Goal: Check status: Check status

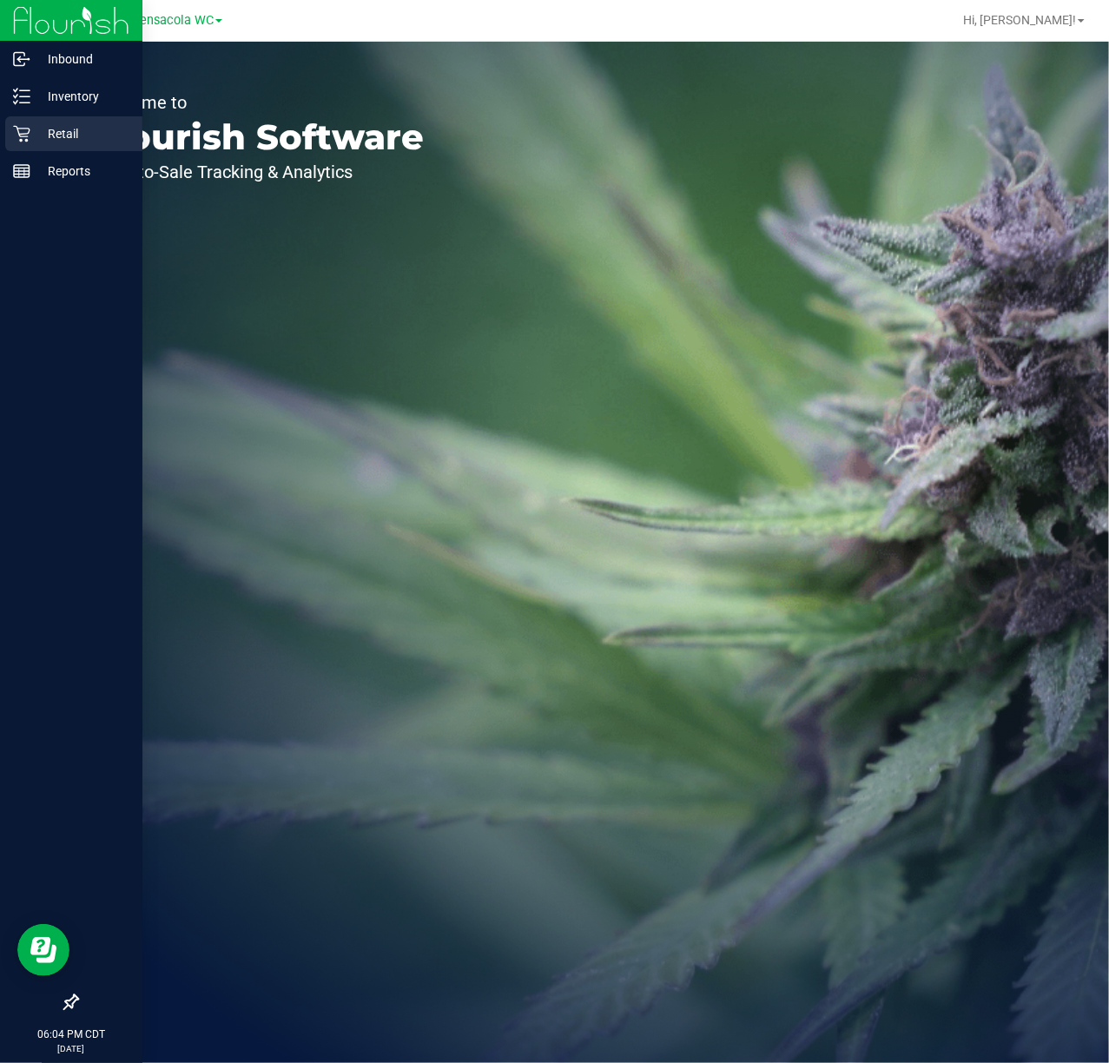
click at [61, 148] on div "Retail" at bounding box center [73, 133] width 137 height 35
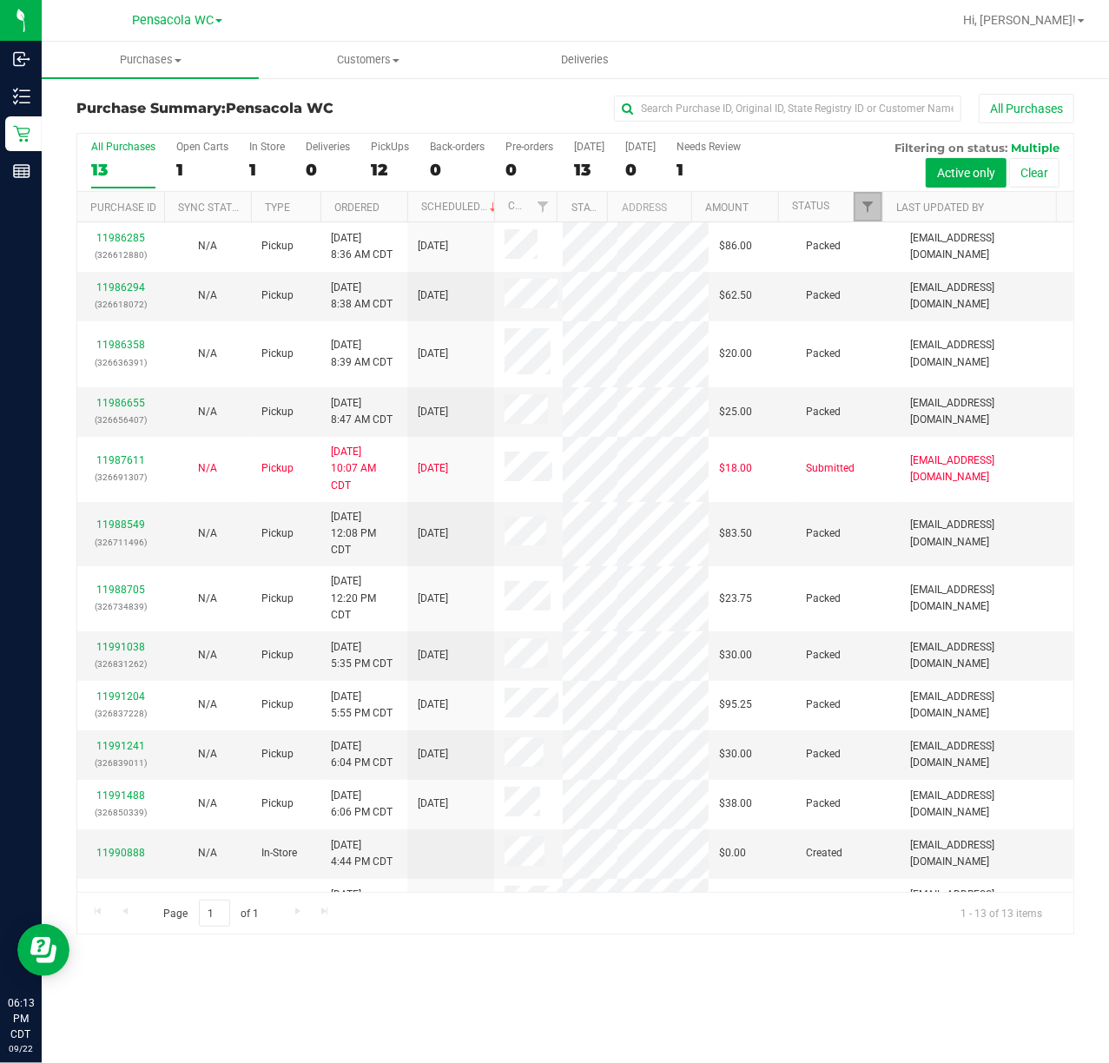
click at [872, 199] on link "Filter" at bounding box center [868, 207] width 29 height 30
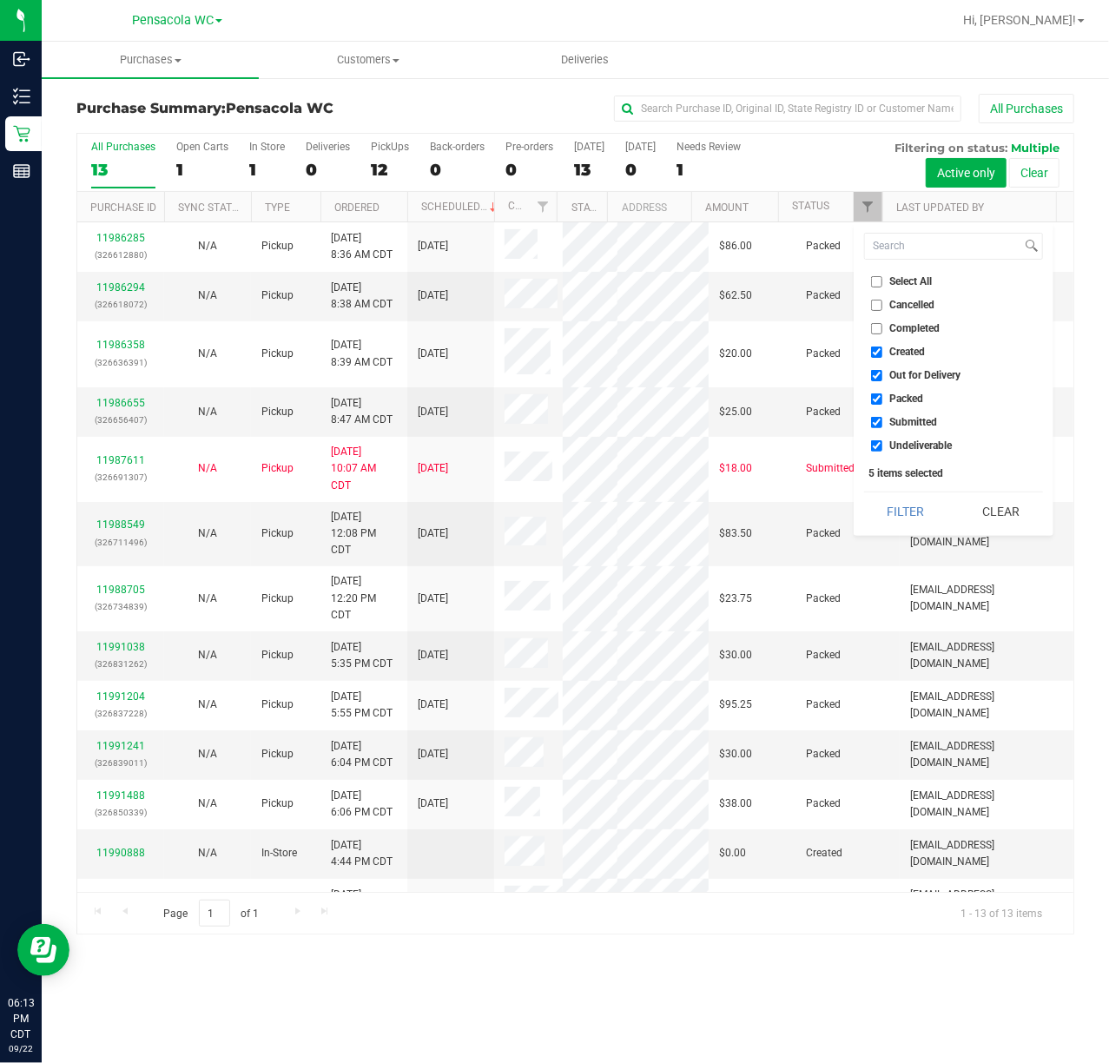
click at [900, 285] on span "Select All" at bounding box center [911, 281] width 43 height 10
click at [883, 285] on input "Select All" at bounding box center [876, 281] width 11 height 11
checkbox input "true"
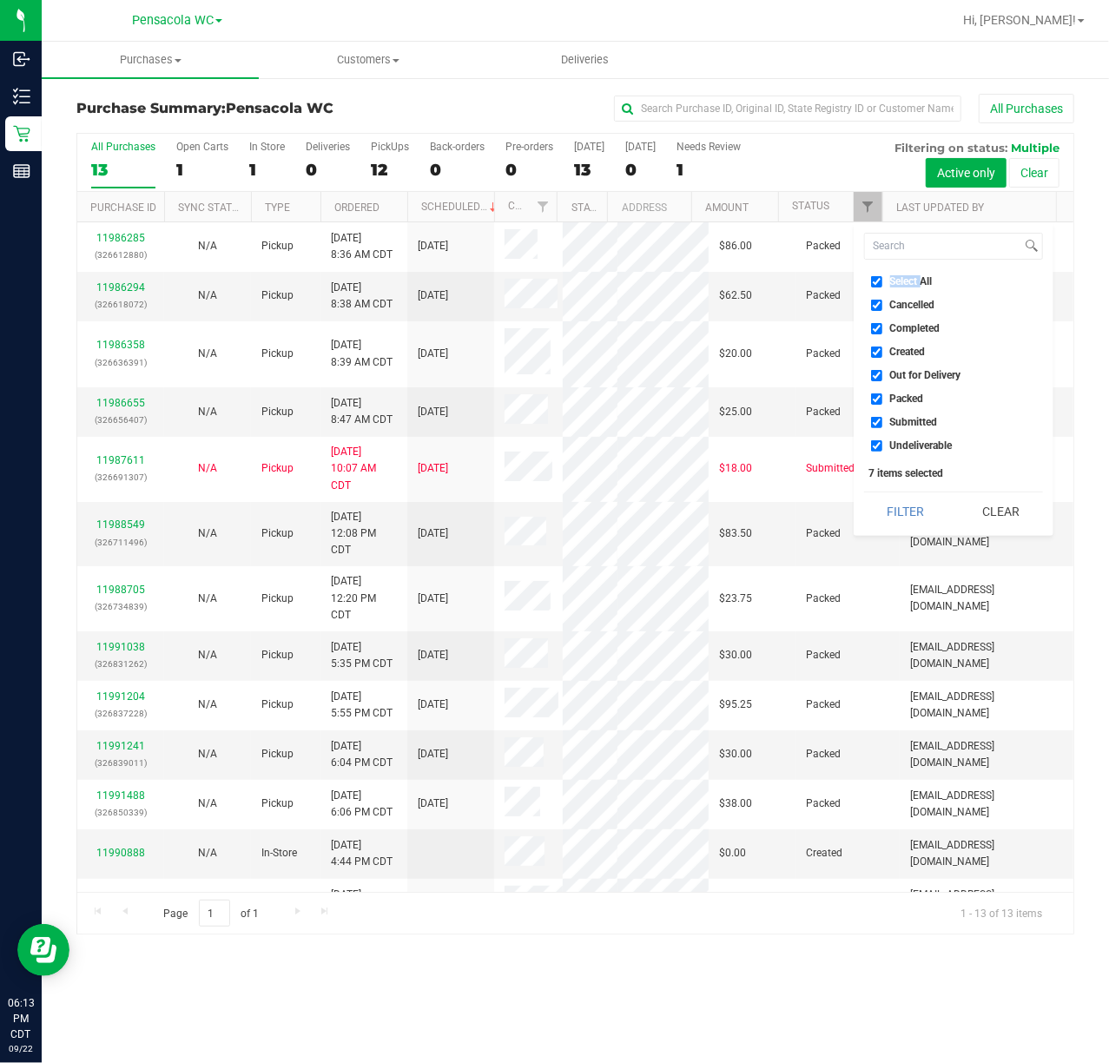
click at [900, 285] on span "Select All" at bounding box center [911, 281] width 43 height 10
click at [883, 285] on input "Select All" at bounding box center [876, 281] width 11 height 11
checkbox input "false"
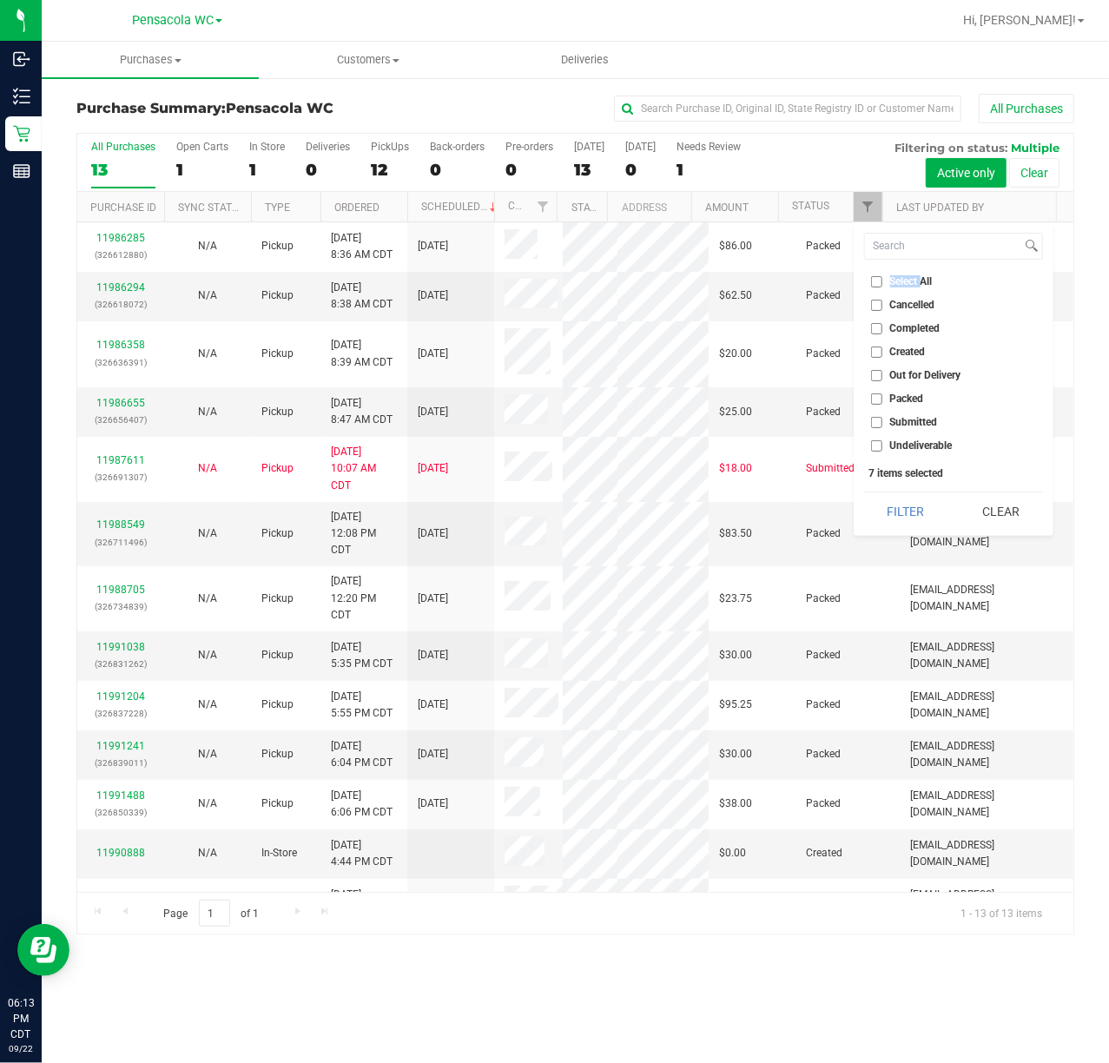
checkbox input "false"
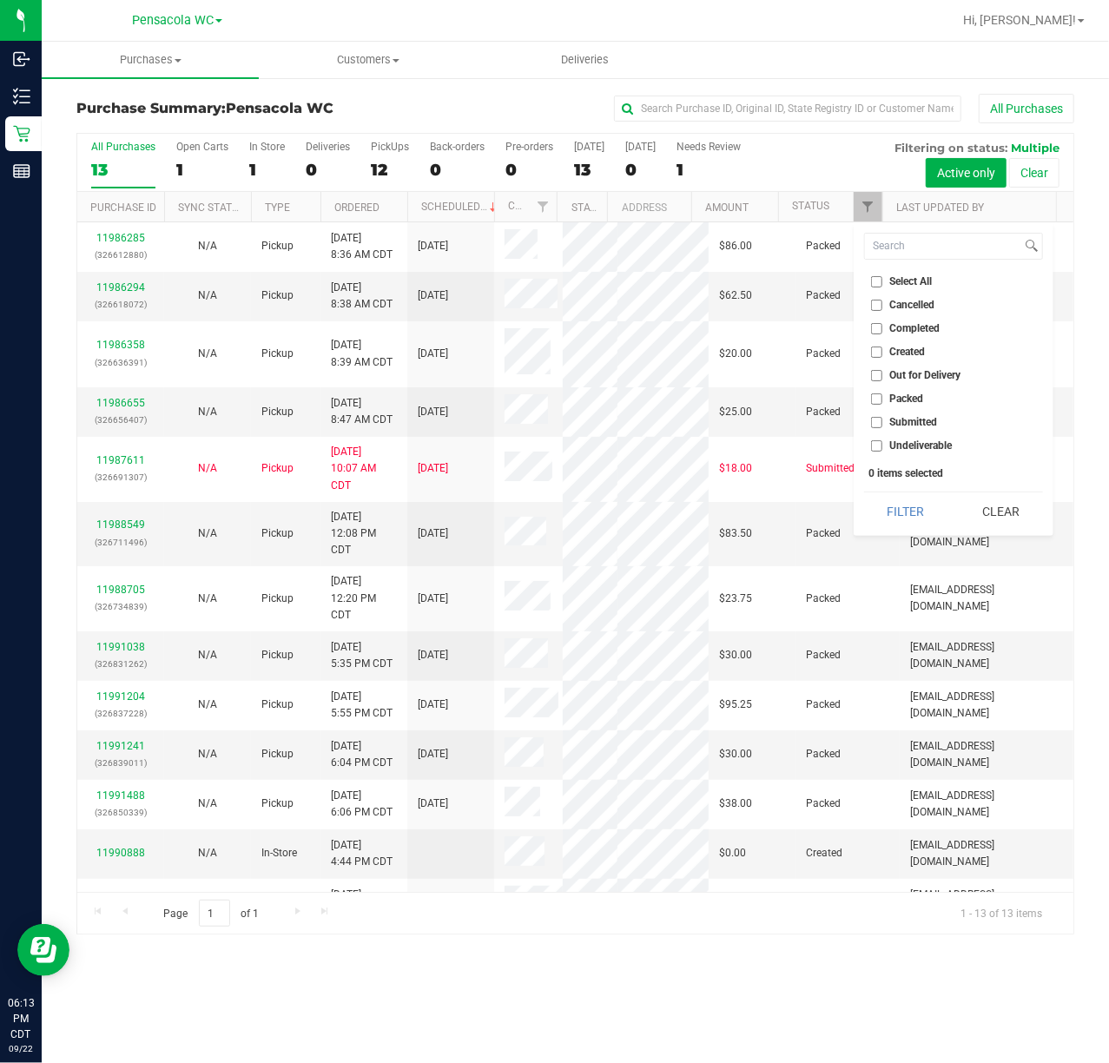
click at [910, 421] on span "Submitted" at bounding box center [914, 422] width 48 height 10
click at [883, 421] on input "Submitted" at bounding box center [876, 422] width 11 height 11
checkbox input "true"
click at [905, 515] on button "Filter" at bounding box center [905, 512] width 83 height 38
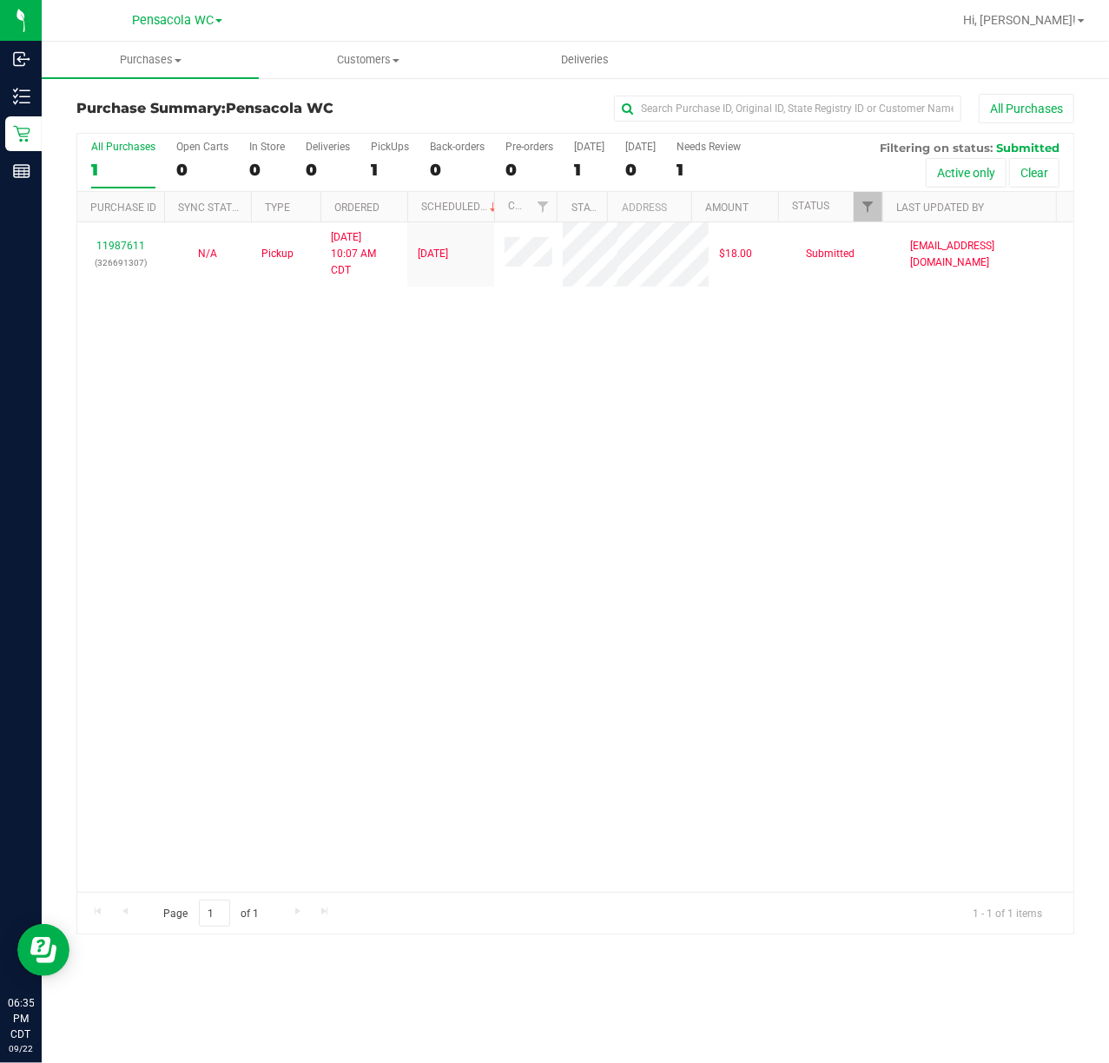
click at [351, 567] on div "11987611 (326691307) N/A Pickup 9/22/2025 10:07 AM CDT 9/22/2025 $18.00 Submitt…" at bounding box center [575, 557] width 996 height 670
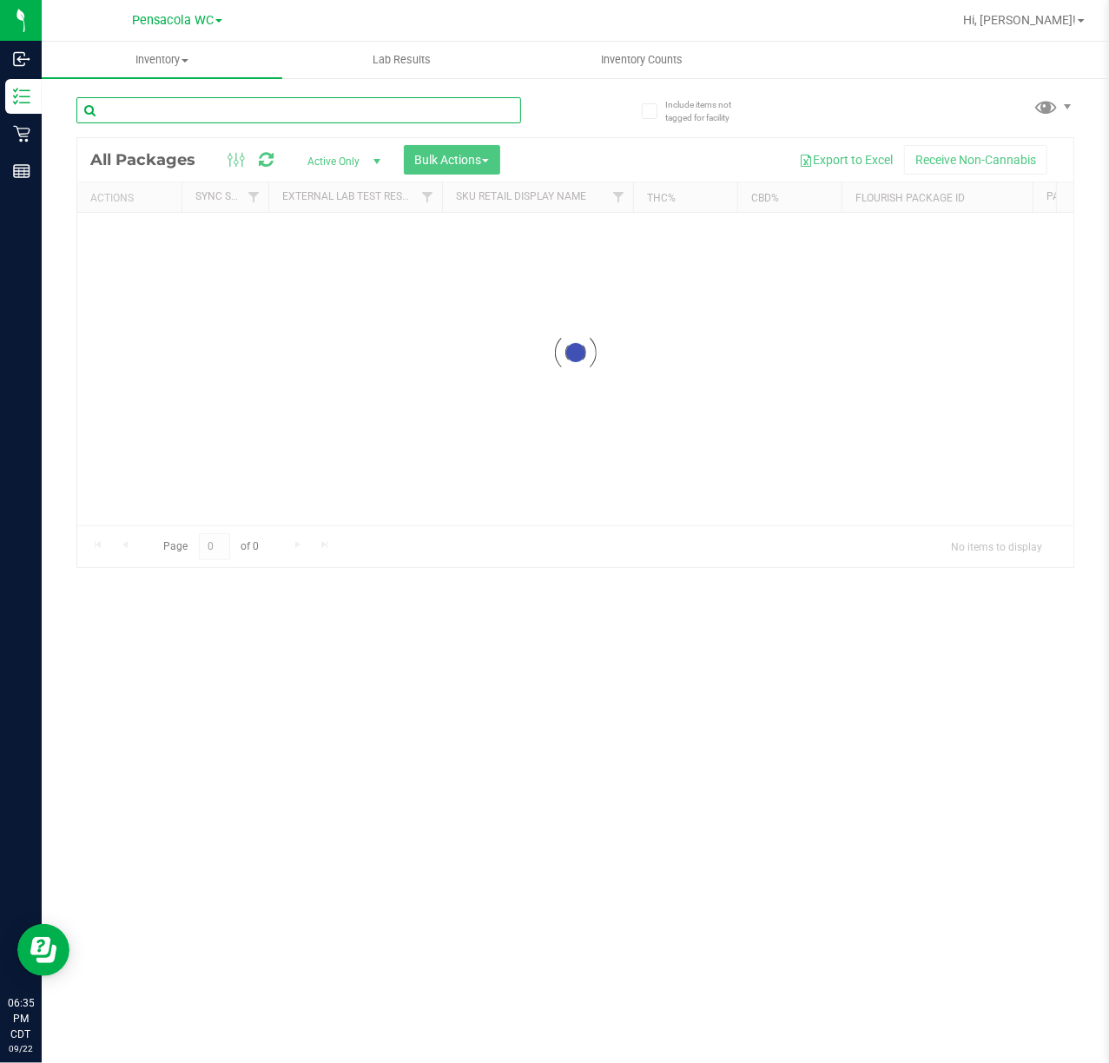
click at [139, 105] on input "text" at bounding box center [298, 110] width 445 height 26
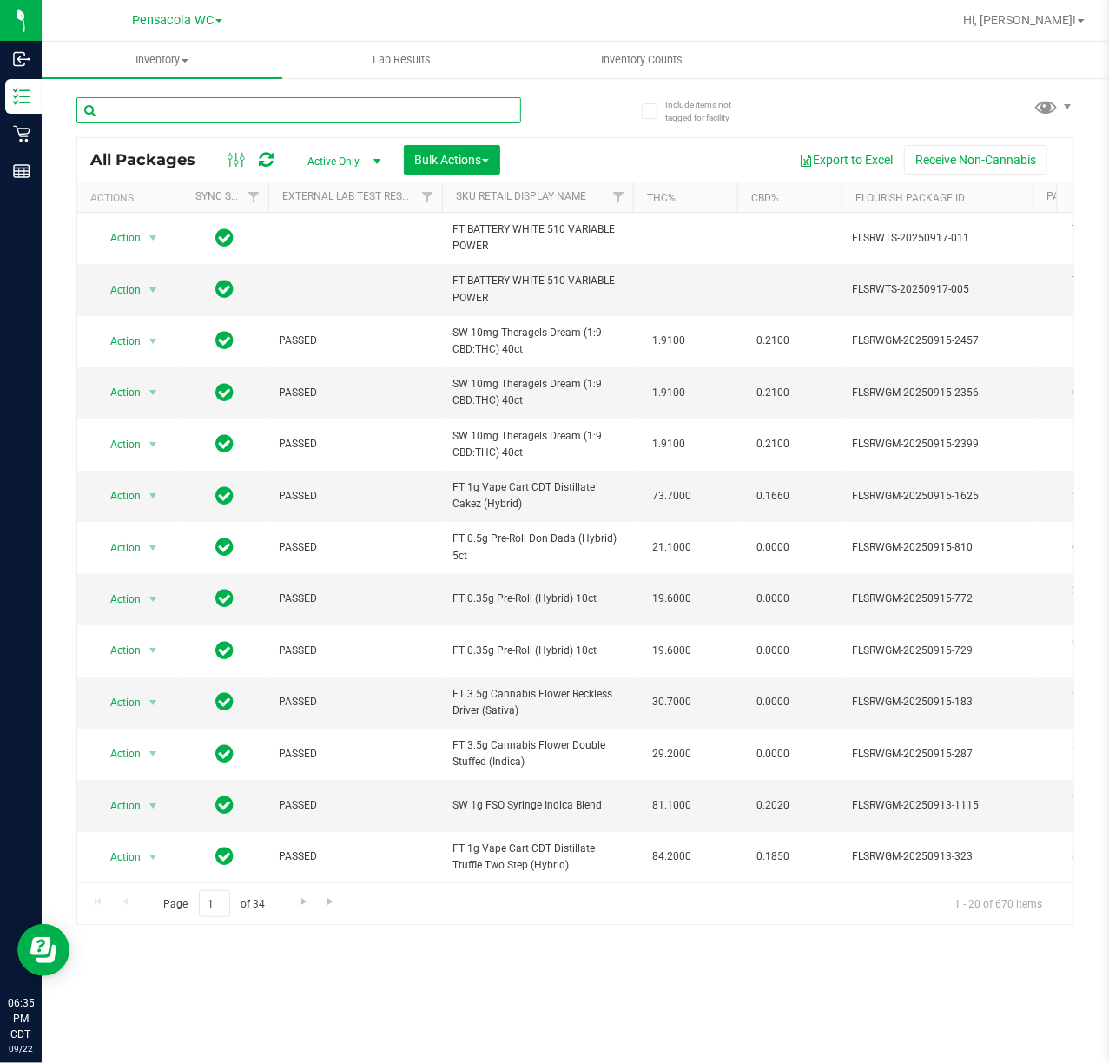
click at [143, 102] on input "text" at bounding box center [298, 110] width 445 height 26
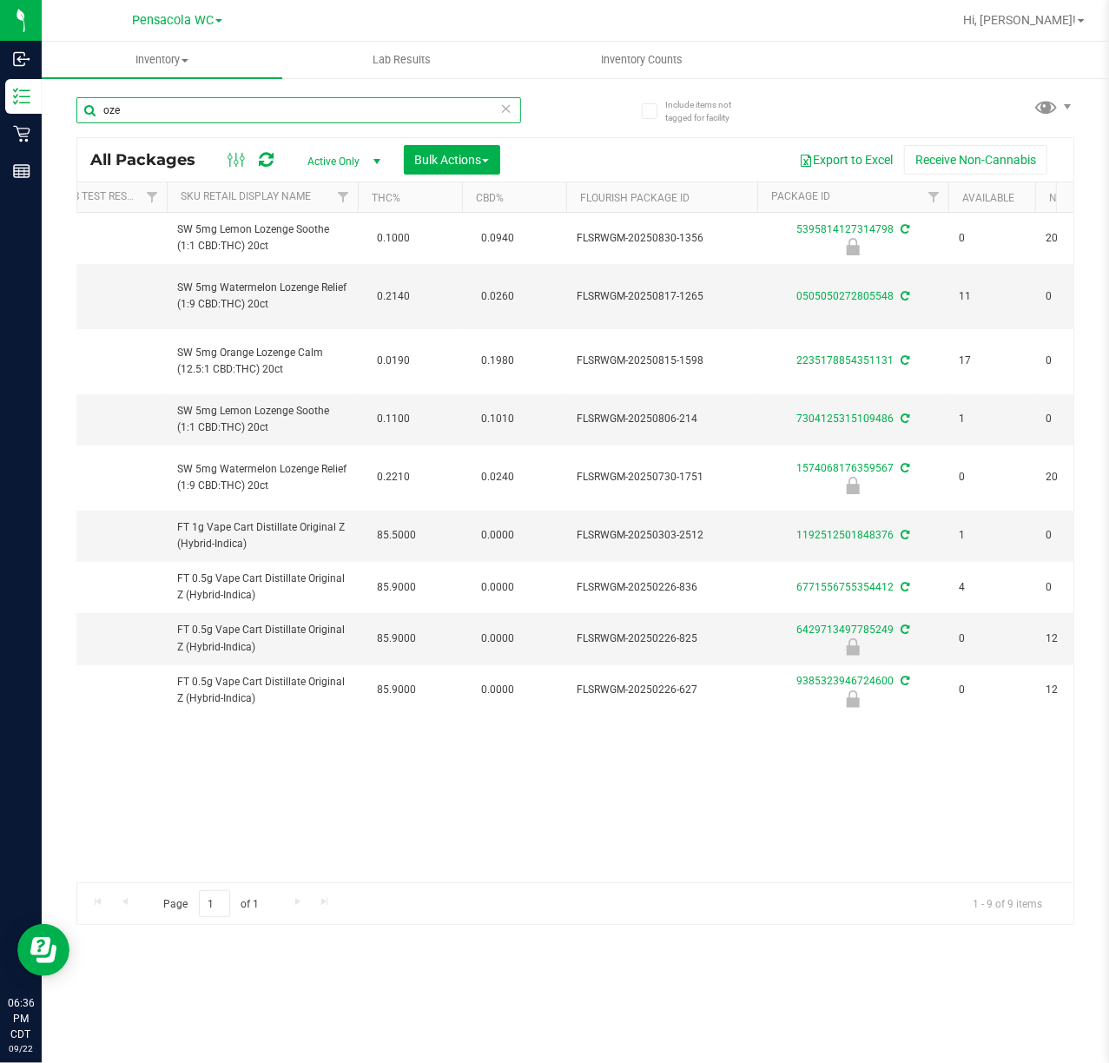
scroll to position [0, 328]
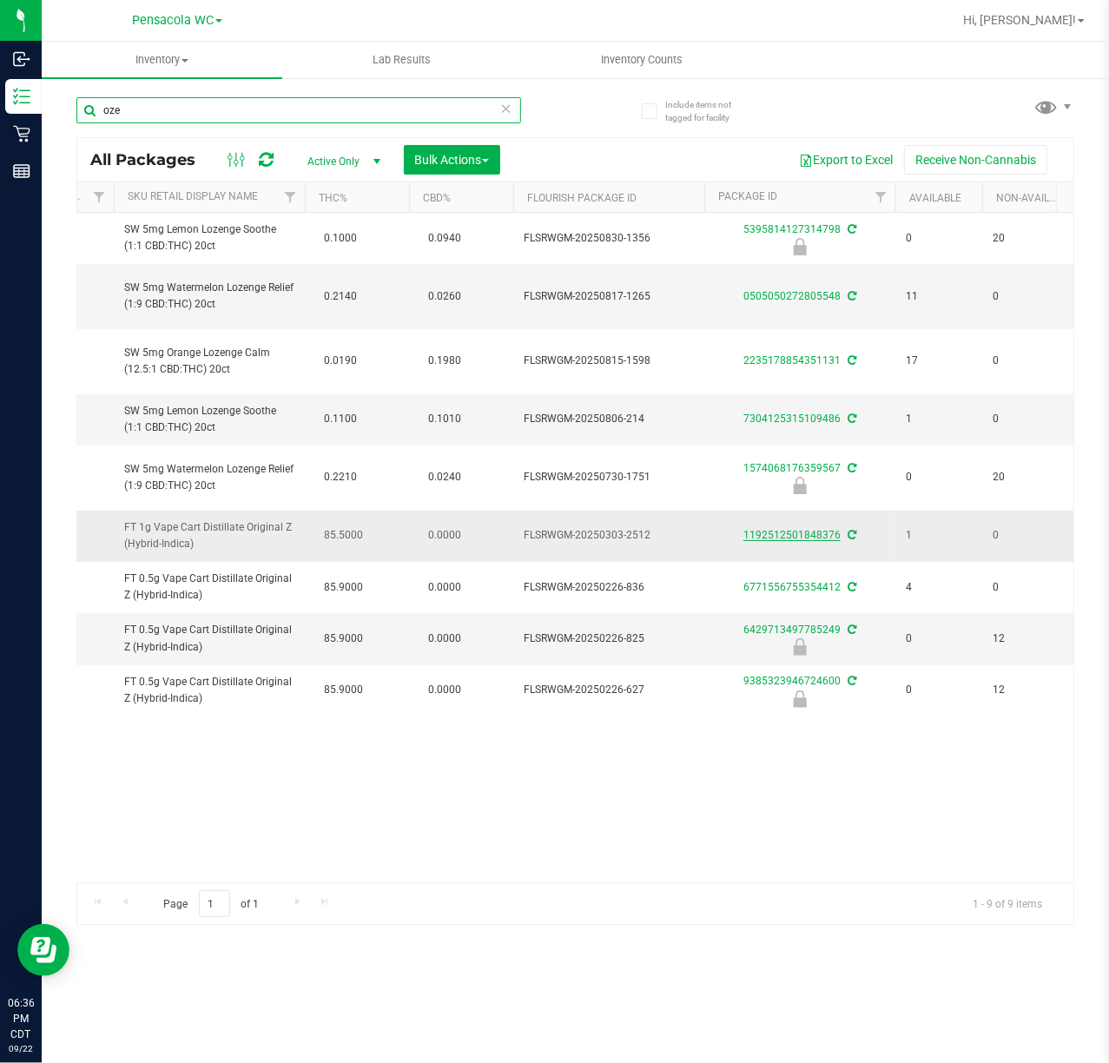
type input "oze"
click at [778, 541] on link "1192512501848376" at bounding box center [792, 535] width 97 height 12
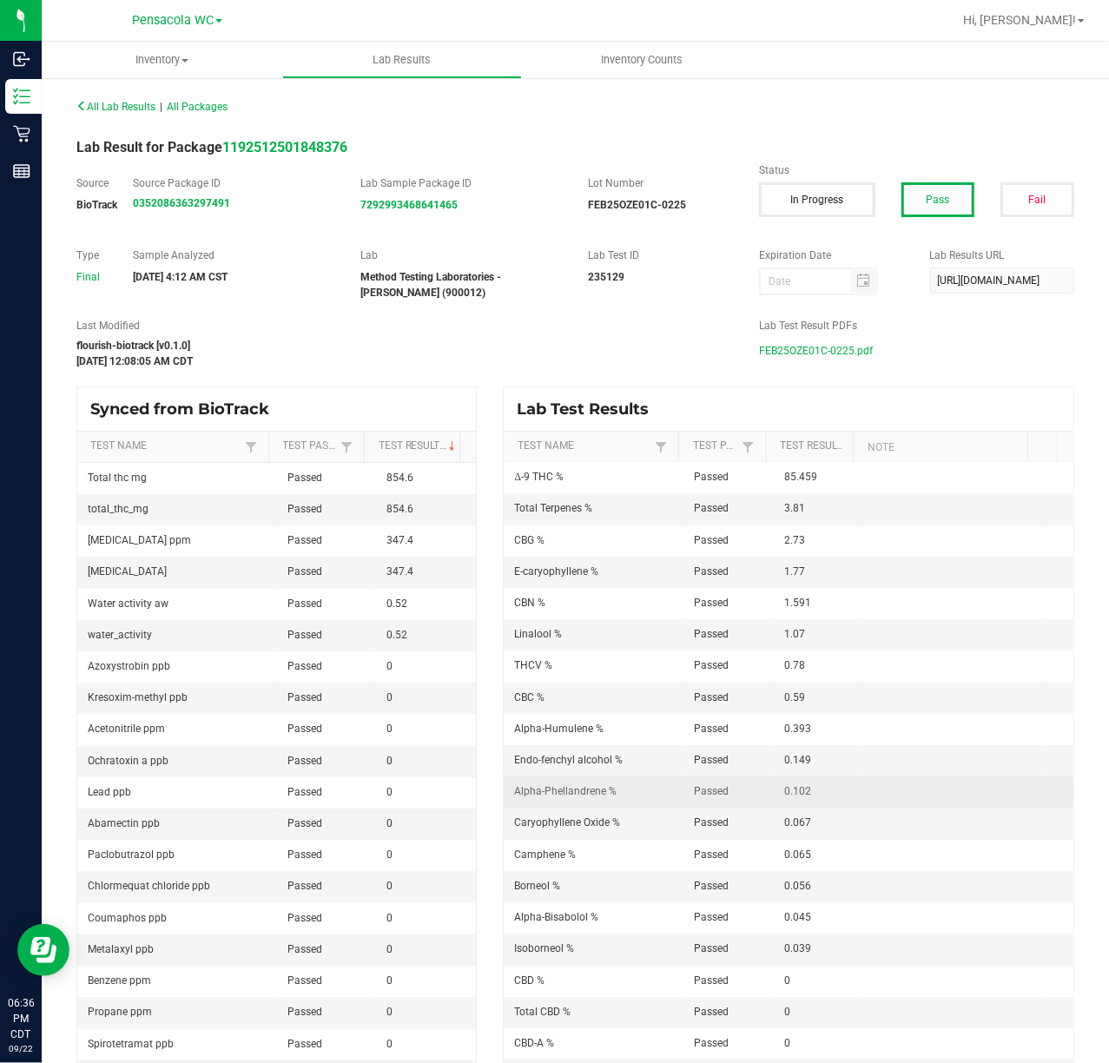
scroll to position [116, 0]
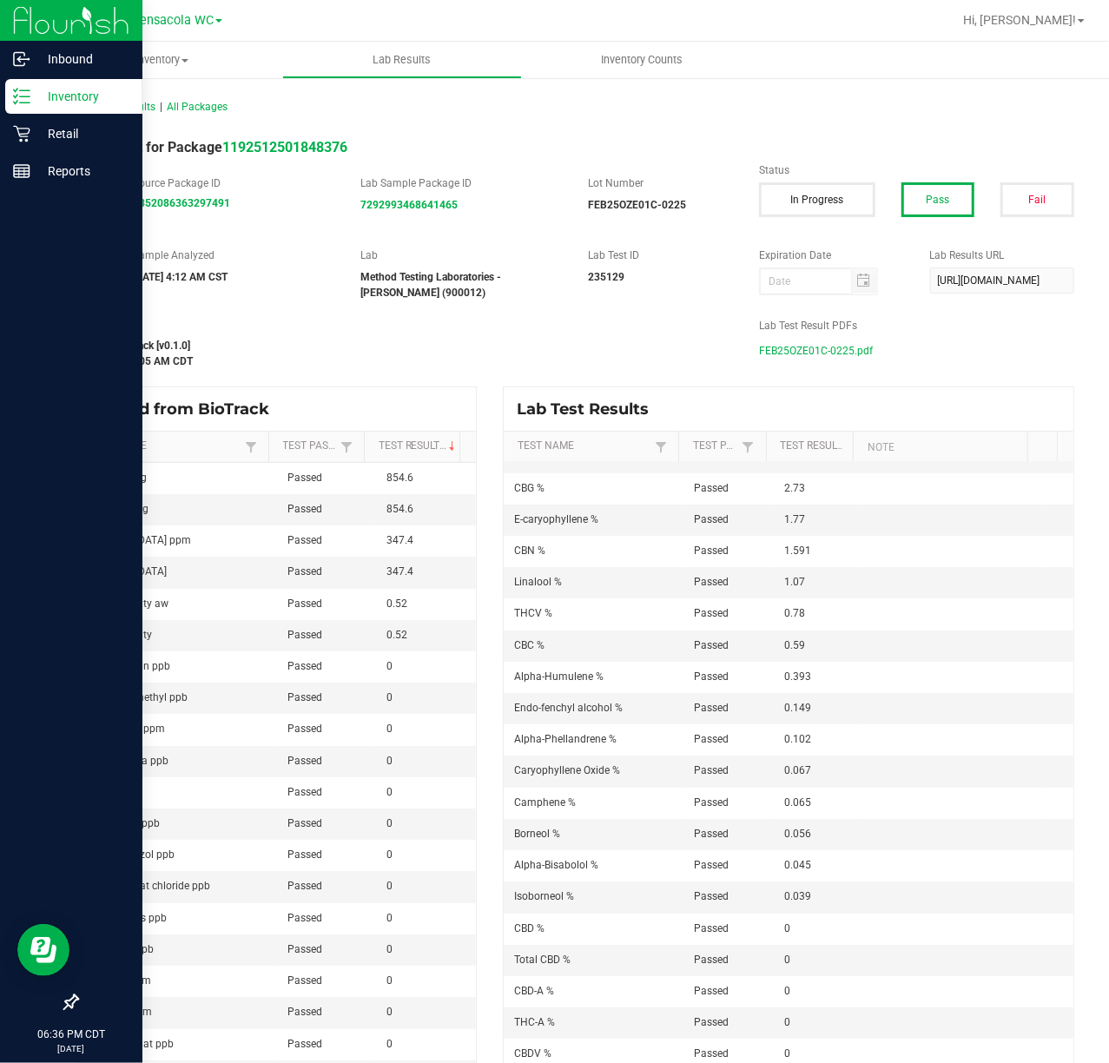
click at [38, 88] on p "Inventory" at bounding box center [82, 96] width 104 height 21
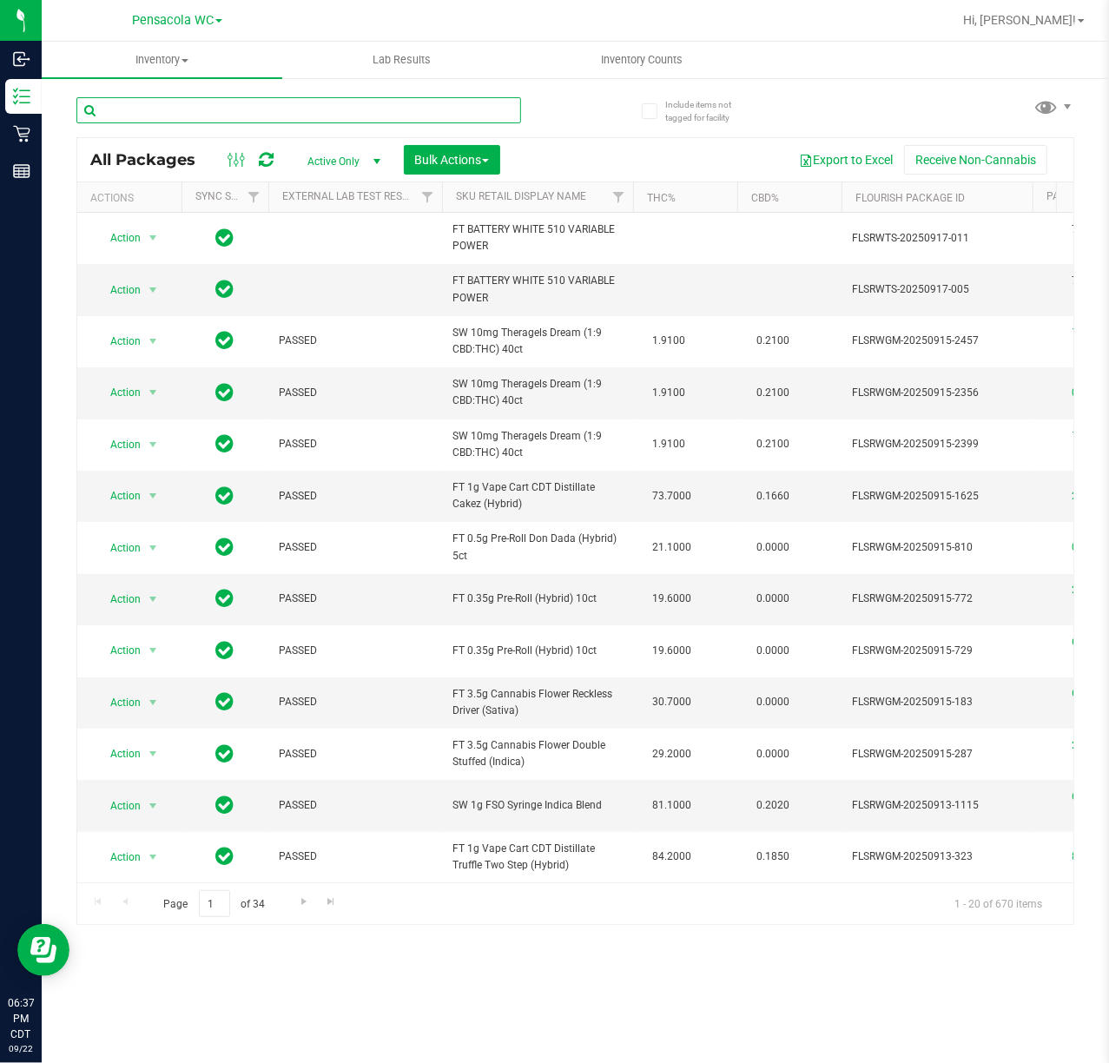
click at [234, 118] on input "text" at bounding box center [298, 110] width 445 height 26
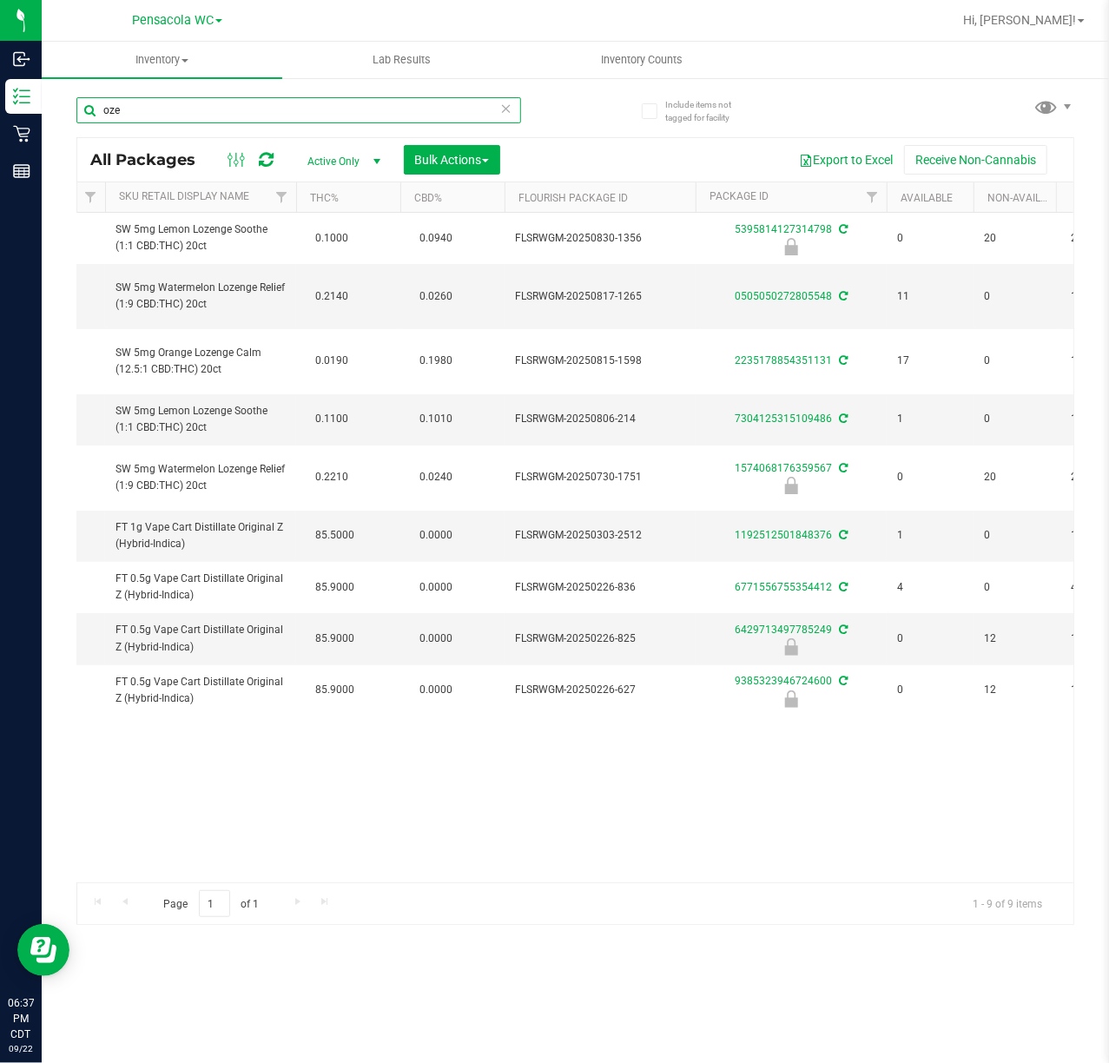
scroll to position [0, 335]
type input "oze"
click at [777, 541] on link "1192512501848376" at bounding box center [785, 535] width 97 height 12
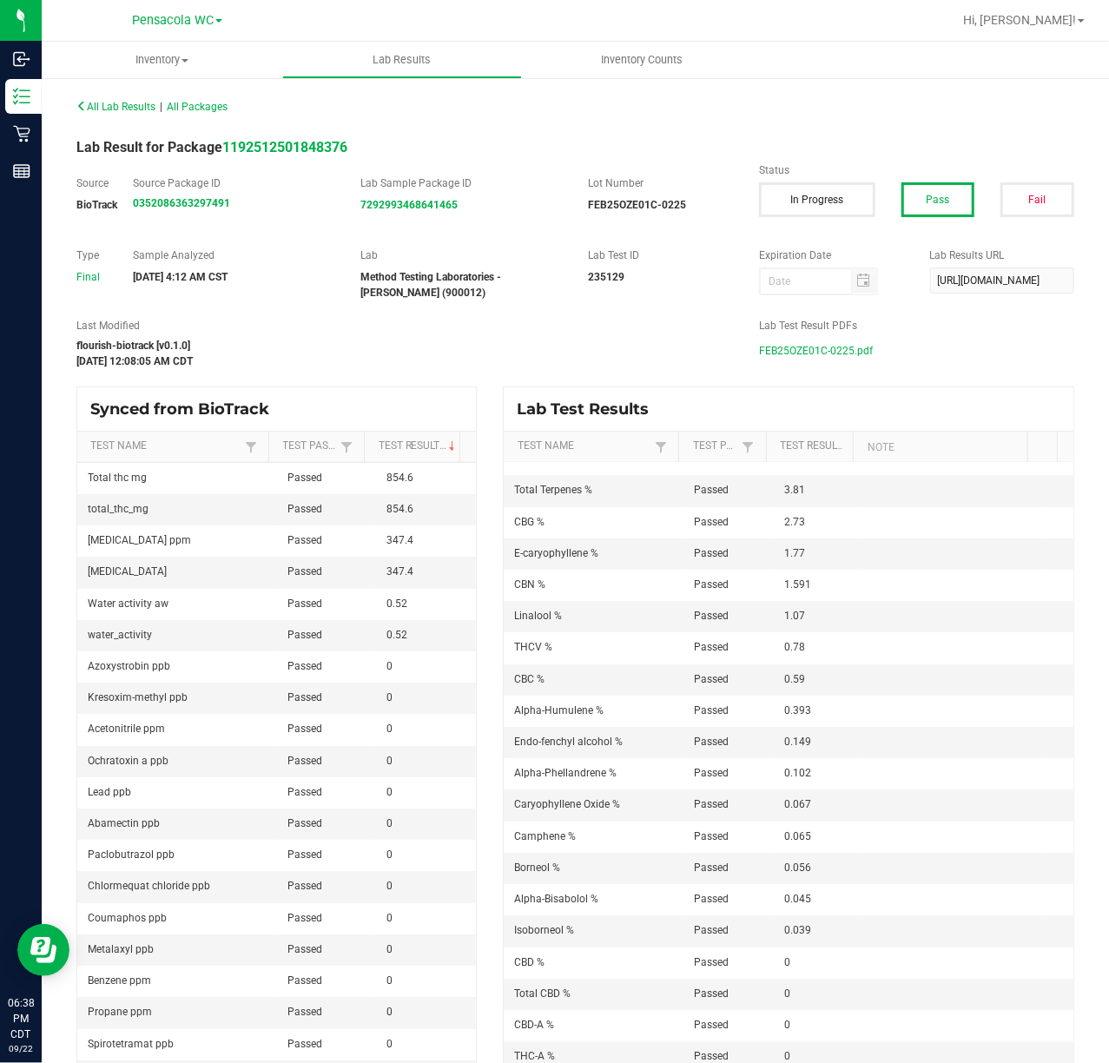
scroll to position [77, 0]
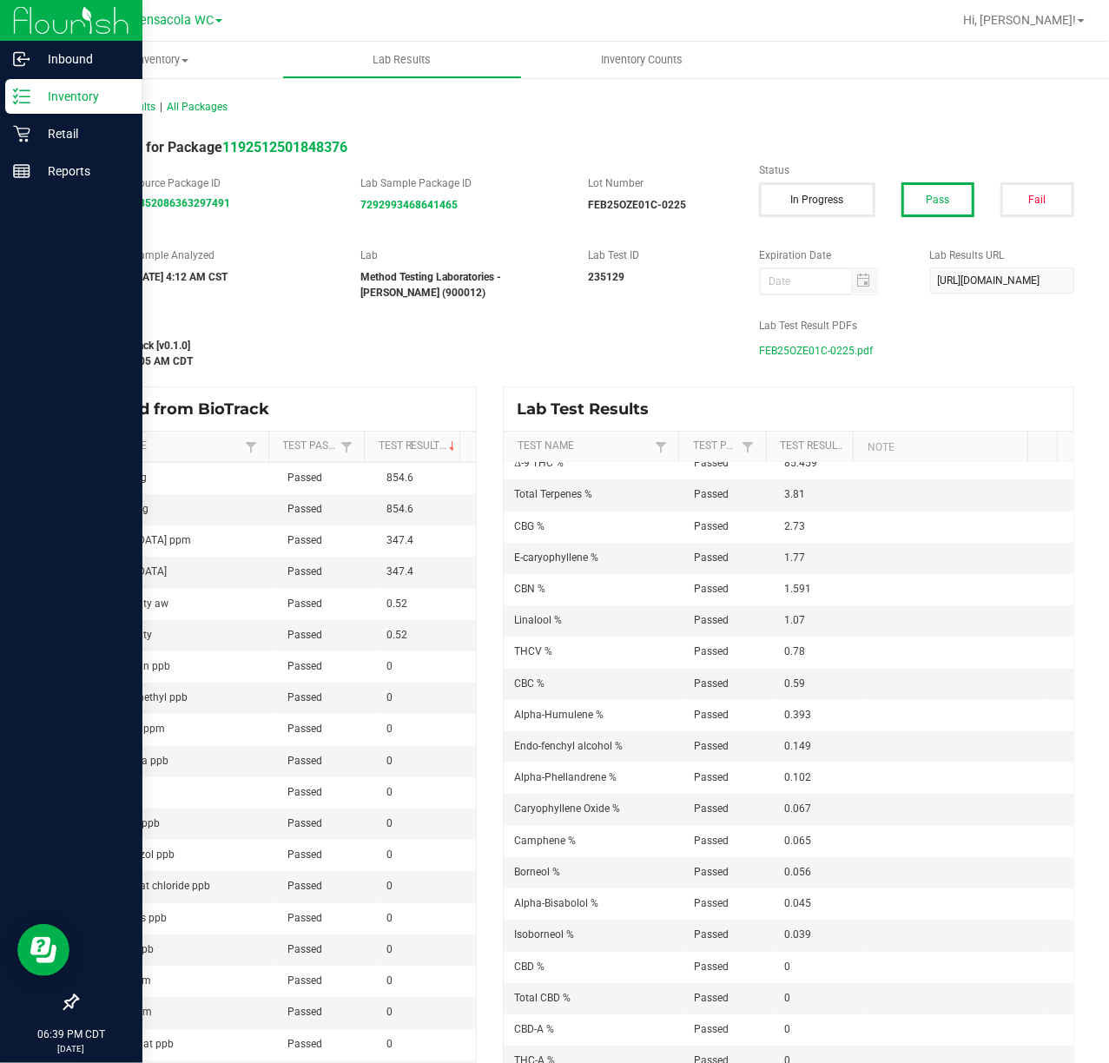
click at [67, 92] on p "Inventory" at bounding box center [82, 96] width 104 height 21
